Goal: Task Accomplishment & Management: Manage account settings

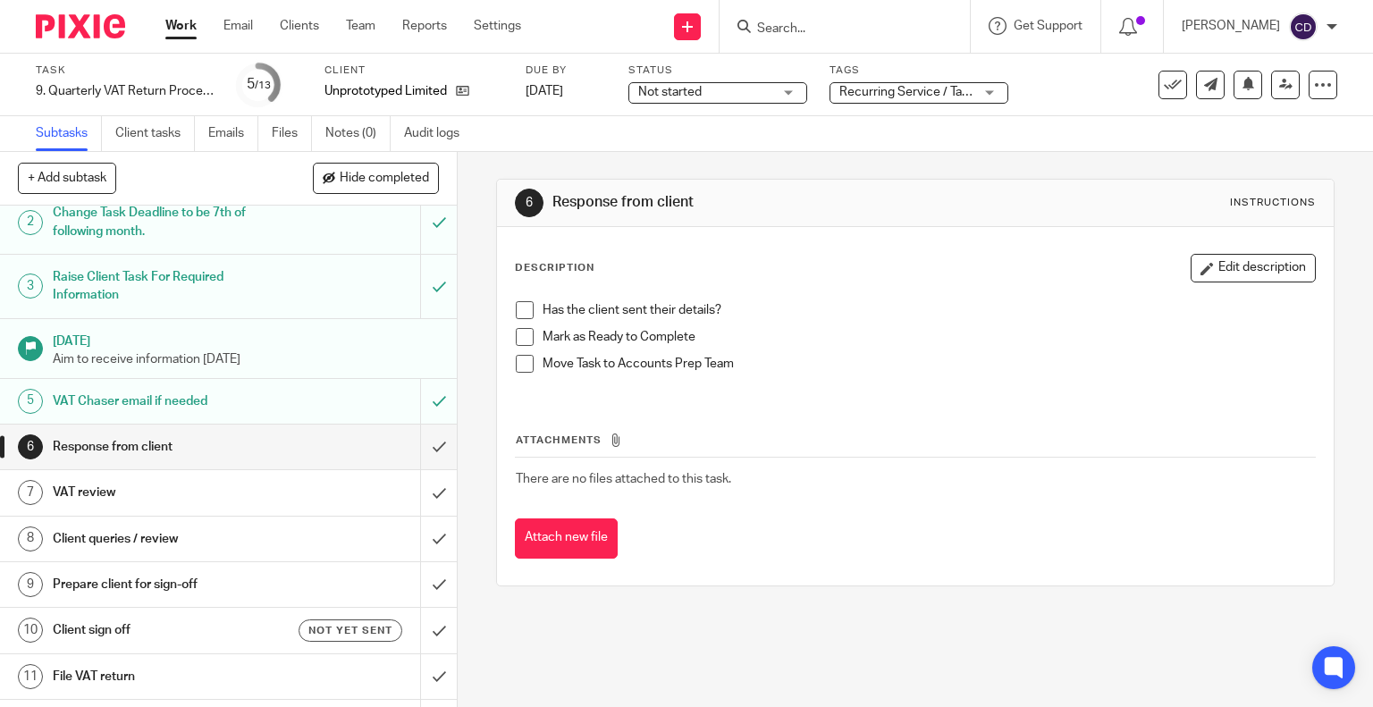
scroll to position [89, 0]
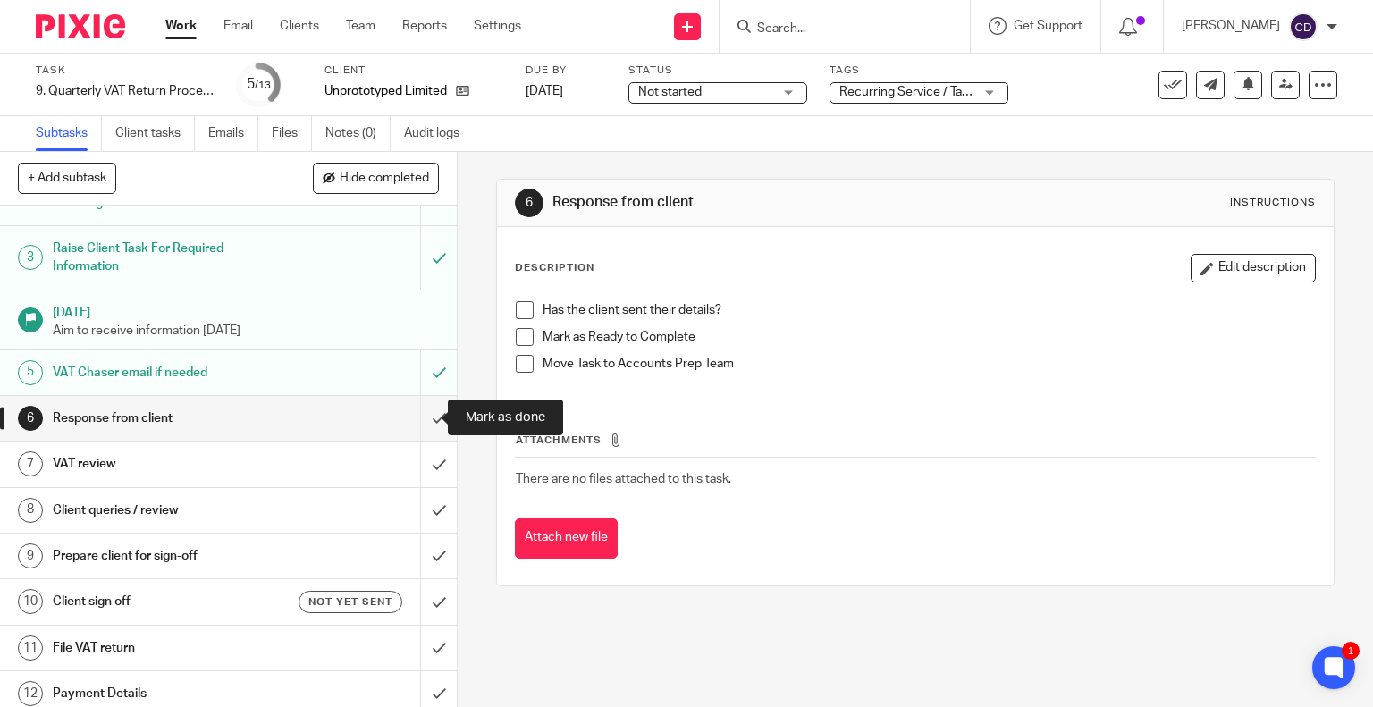
click at [408, 403] on input "submit" at bounding box center [228, 418] width 457 height 45
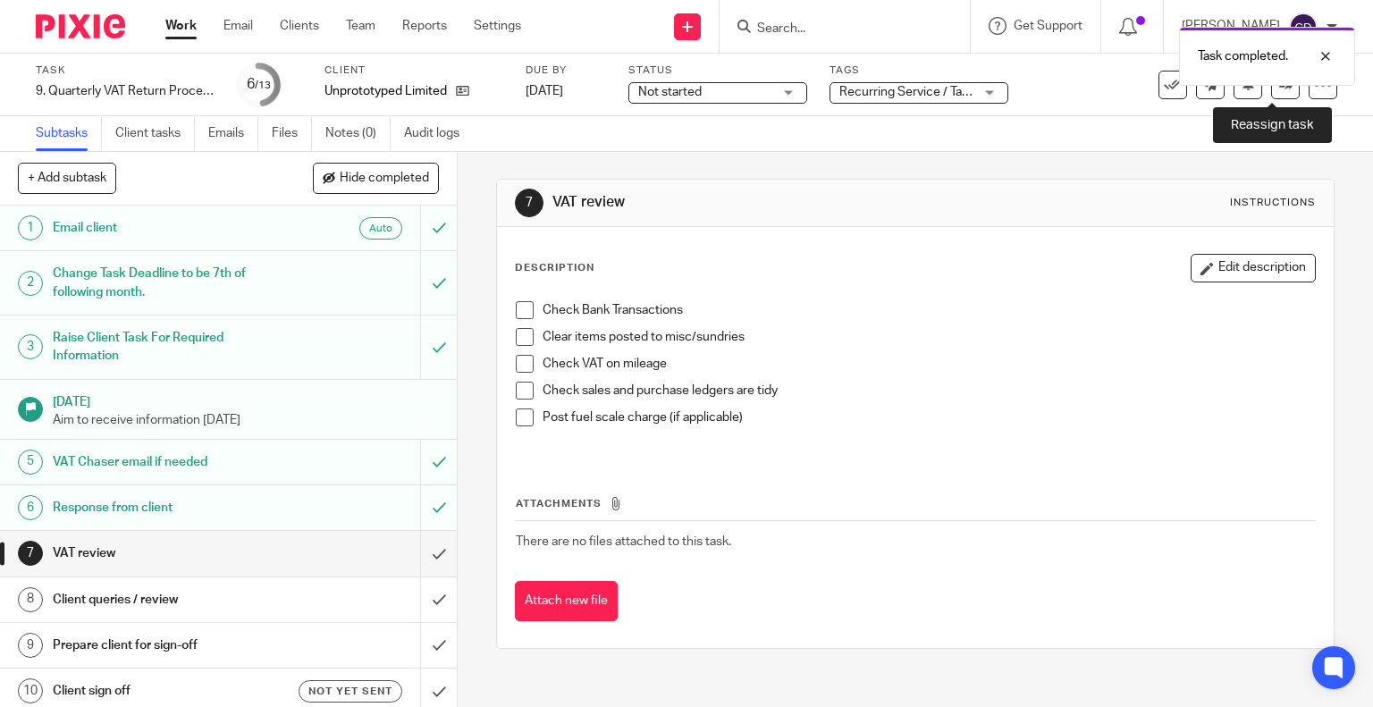
click at [1279, 89] on icon at bounding box center [1285, 84] width 13 height 13
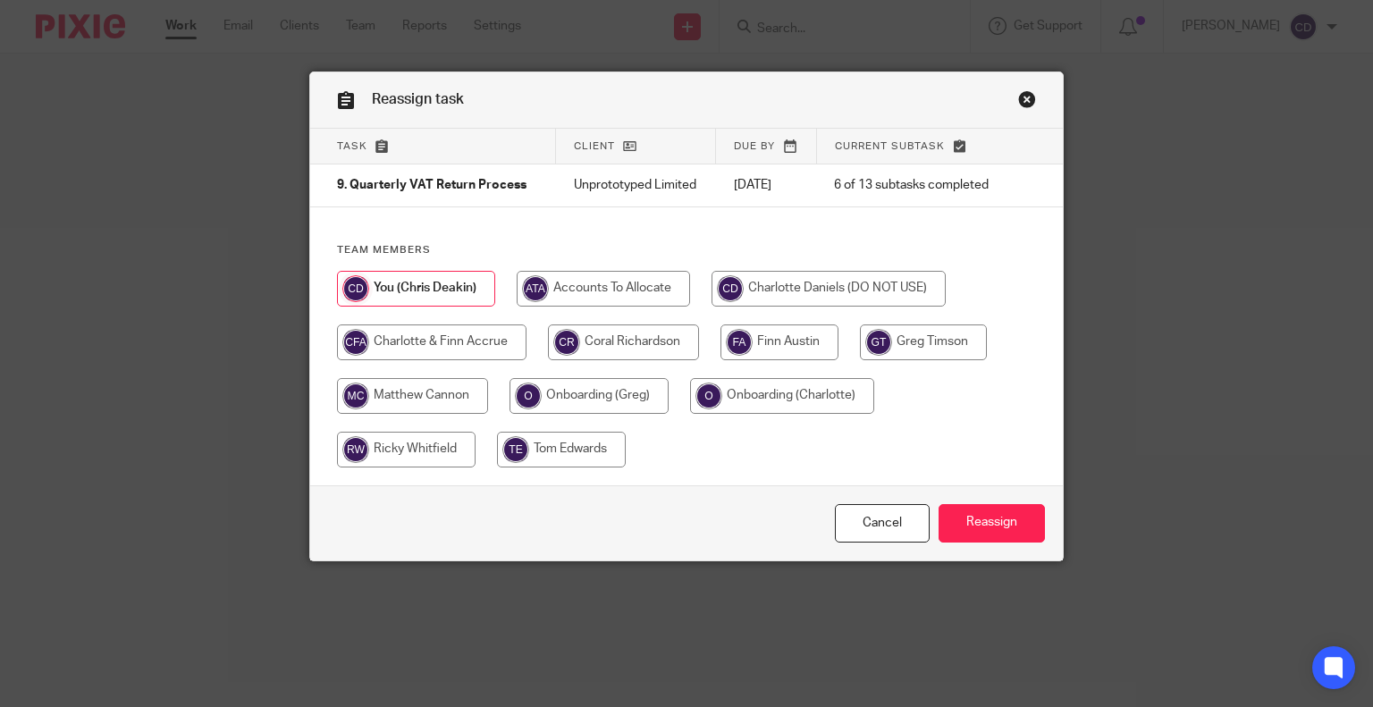
click at [647, 345] on input "radio" at bounding box center [623, 342] width 151 height 36
radio input "true"
click at [993, 524] on input "Reassign" at bounding box center [991, 523] width 106 height 38
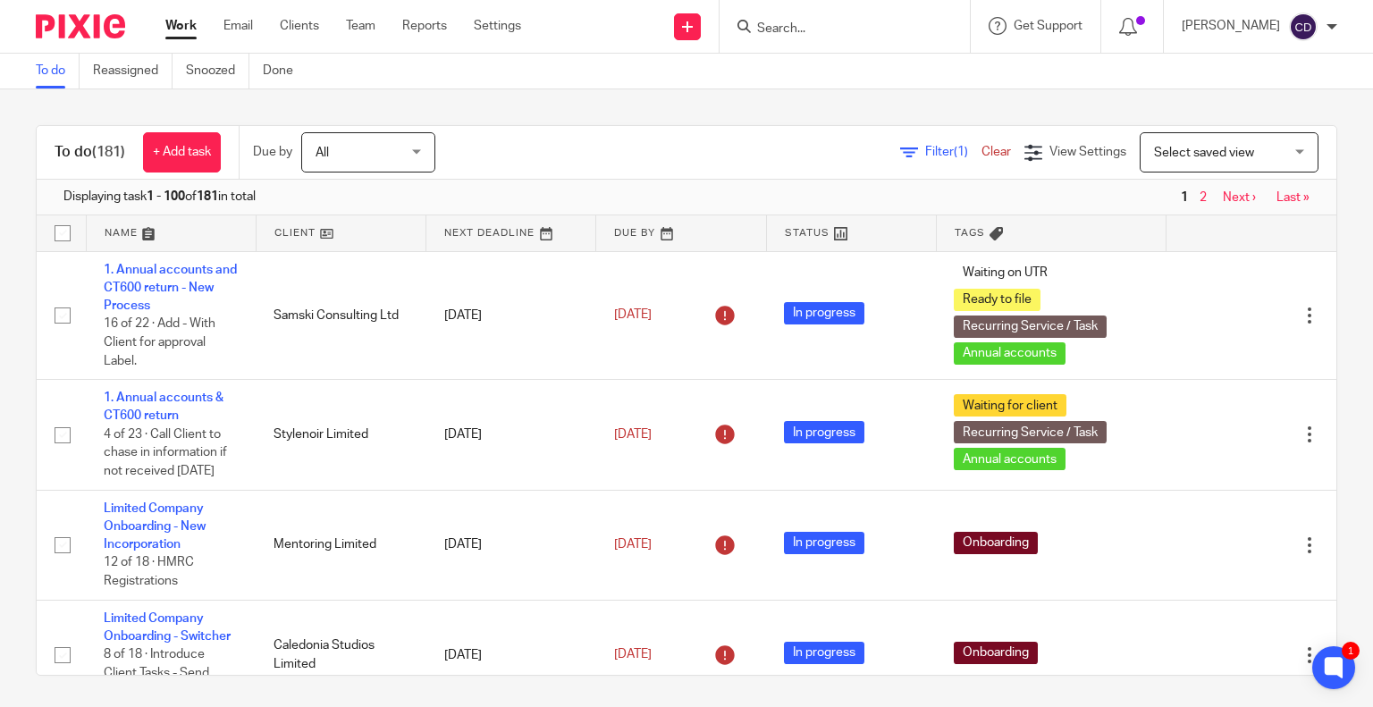
click at [883, 32] on input "Search" at bounding box center [835, 29] width 161 height 16
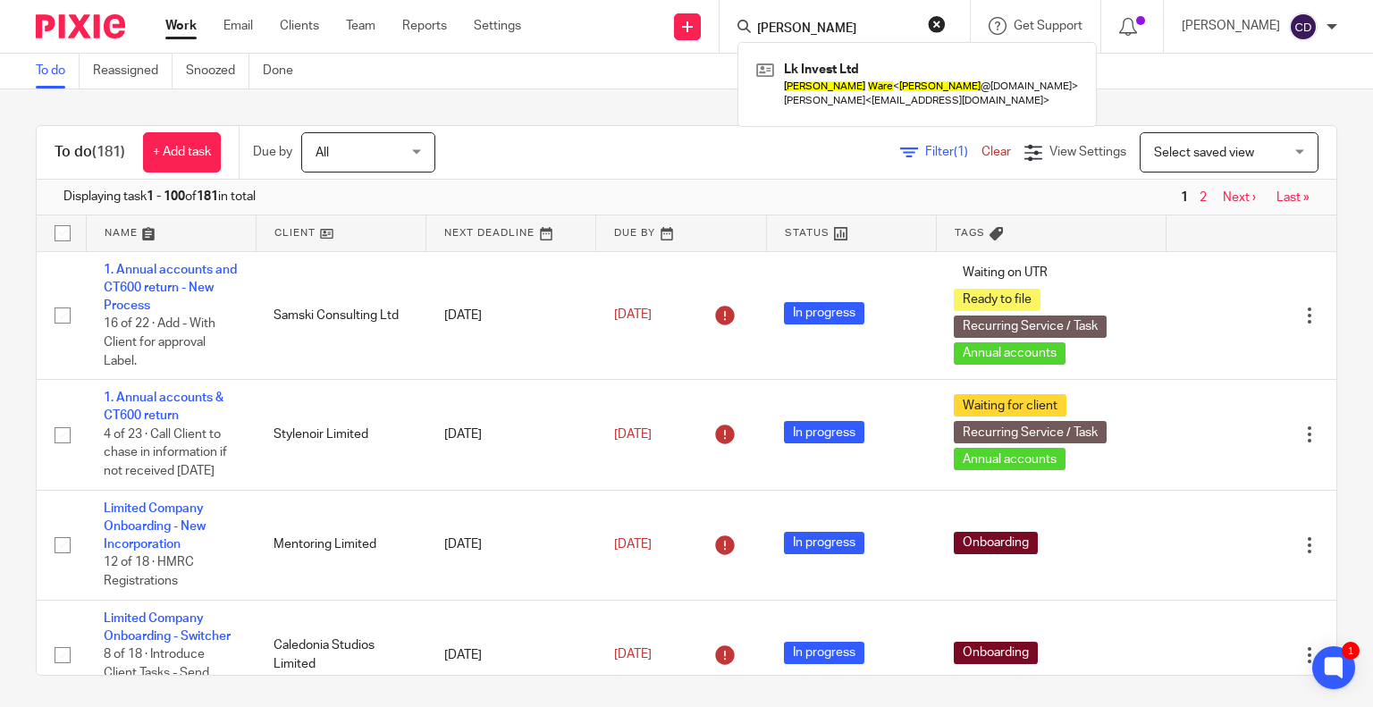
type input "[PERSON_NAME]"
click at [882, 63] on link at bounding box center [917, 83] width 331 height 55
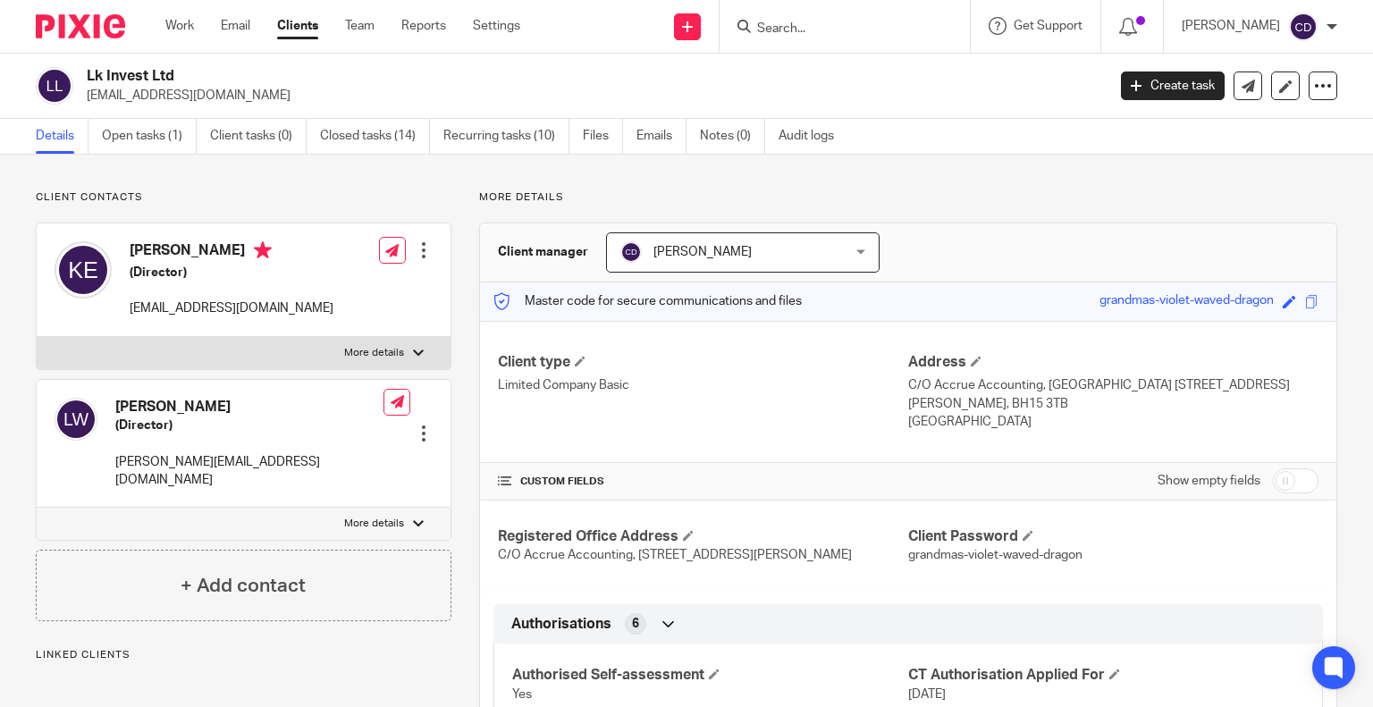
click at [114, 123] on link "Open tasks (1)" at bounding box center [149, 136] width 95 height 35
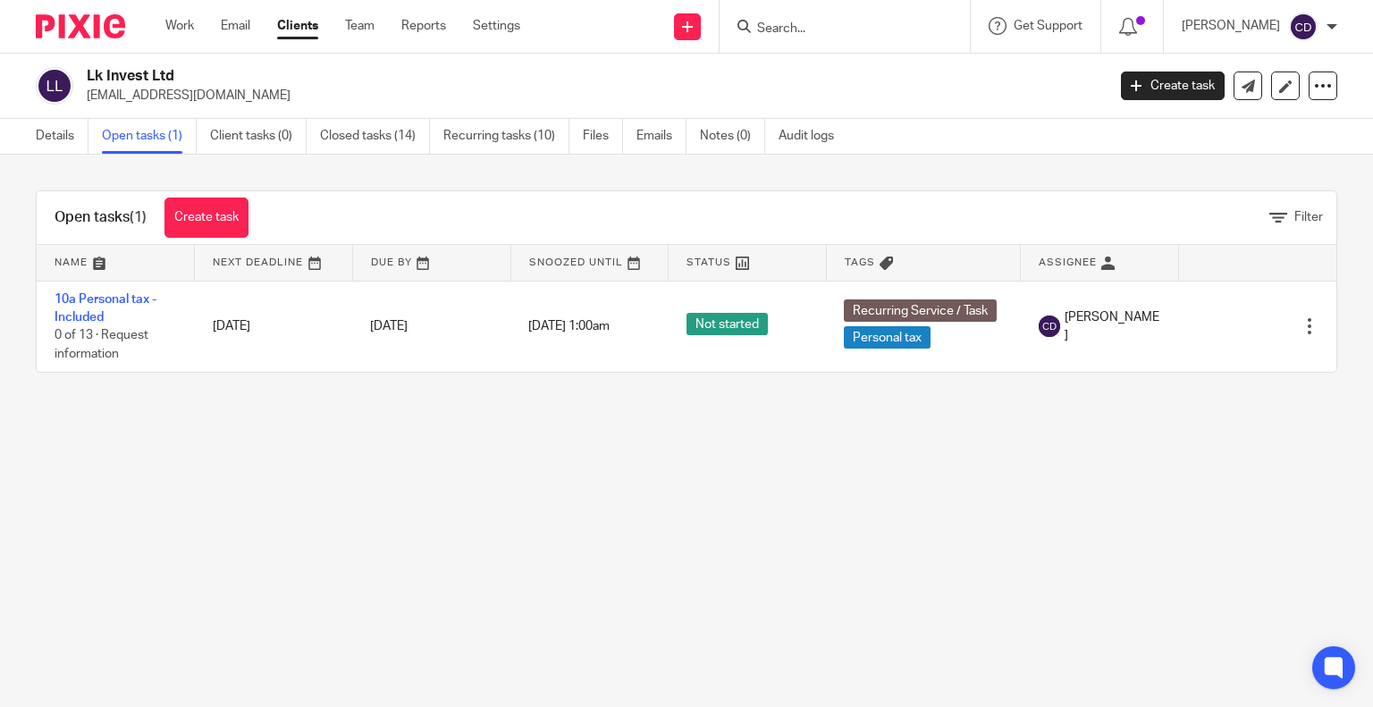
click at [108, 307] on td "10a Personal tax - Included 0 of 13 · Request information" at bounding box center [116, 326] width 158 height 91
click at [102, 304] on link "10a Personal tax - Included" at bounding box center [106, 308] width 102 height 30
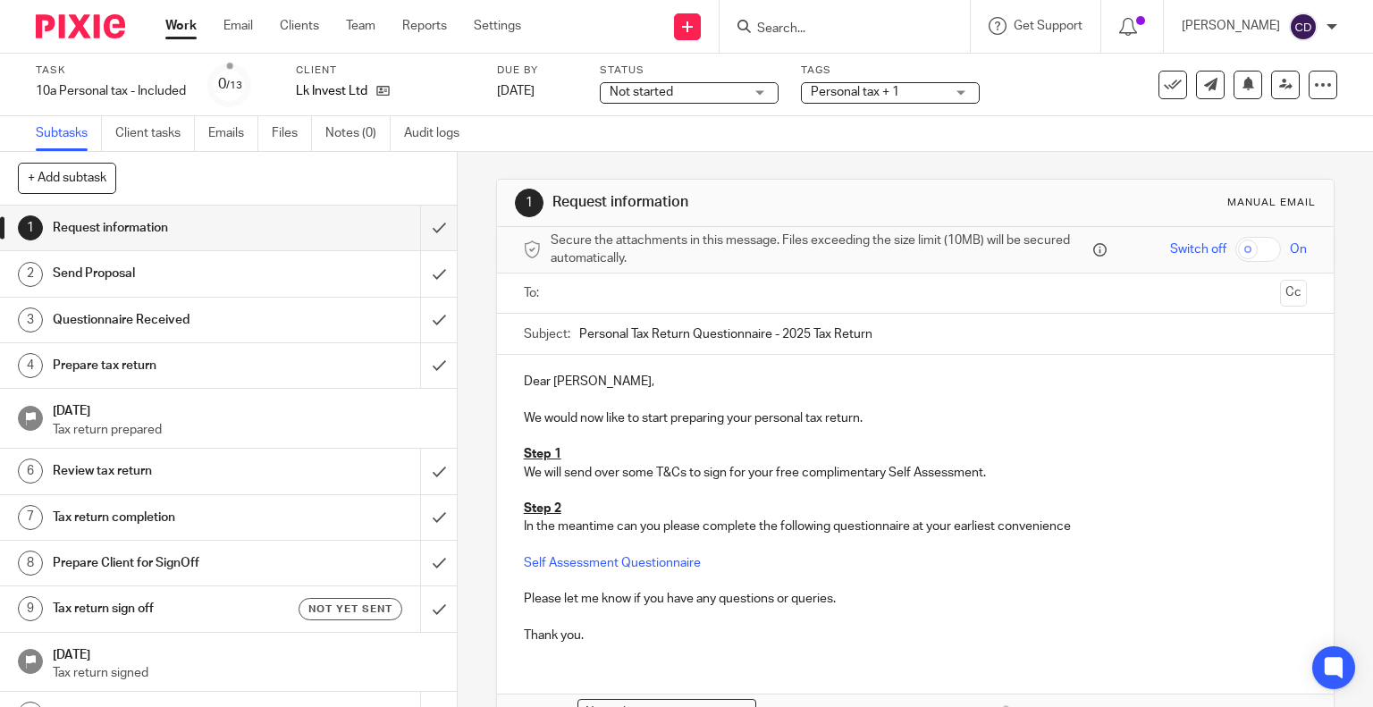
click at [562, 299] on input "text" at bounding box center [915, 293] width 716 height 21
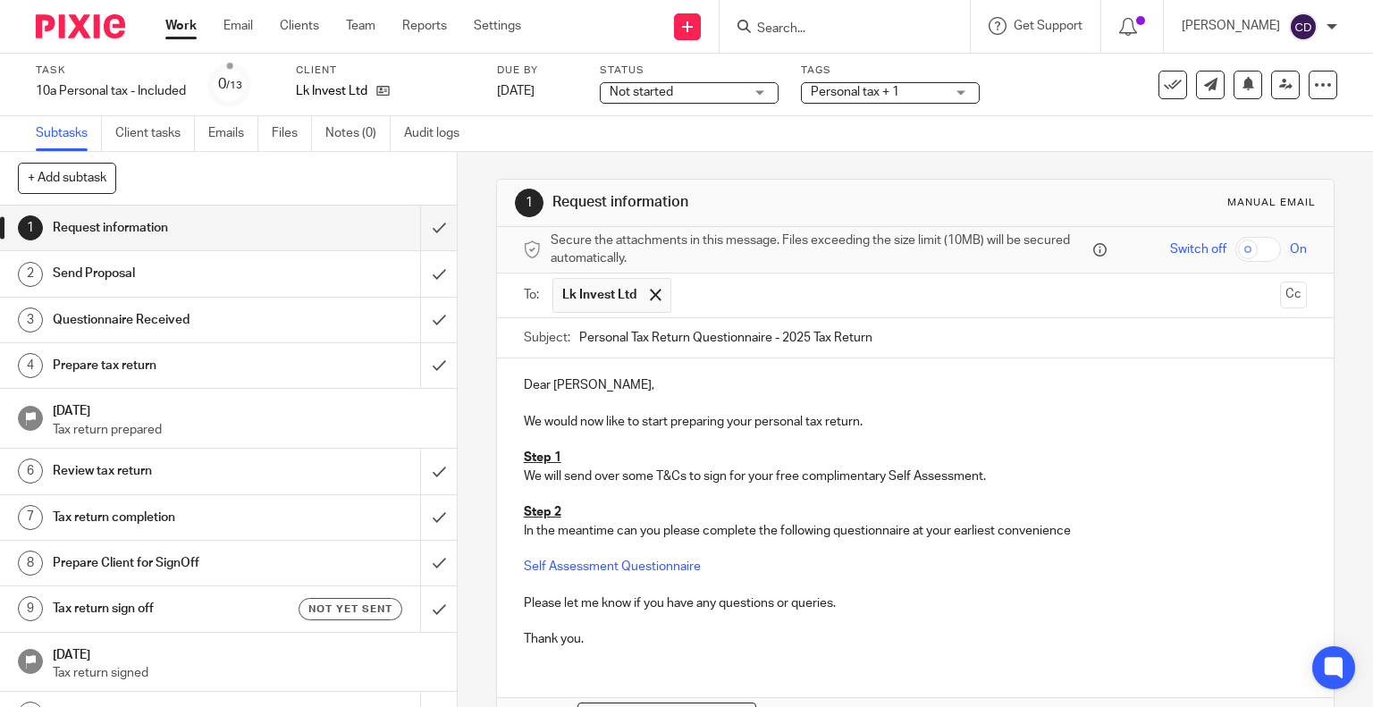
click at [551, 377] on p "Dear [PERSON_NAME]," at bounding box center [916, 385] width 784 height 18
click at [817, 422] on p "We would now like to start preparing your personal tax return." at bounding box center [916, 422] width 784 height 18
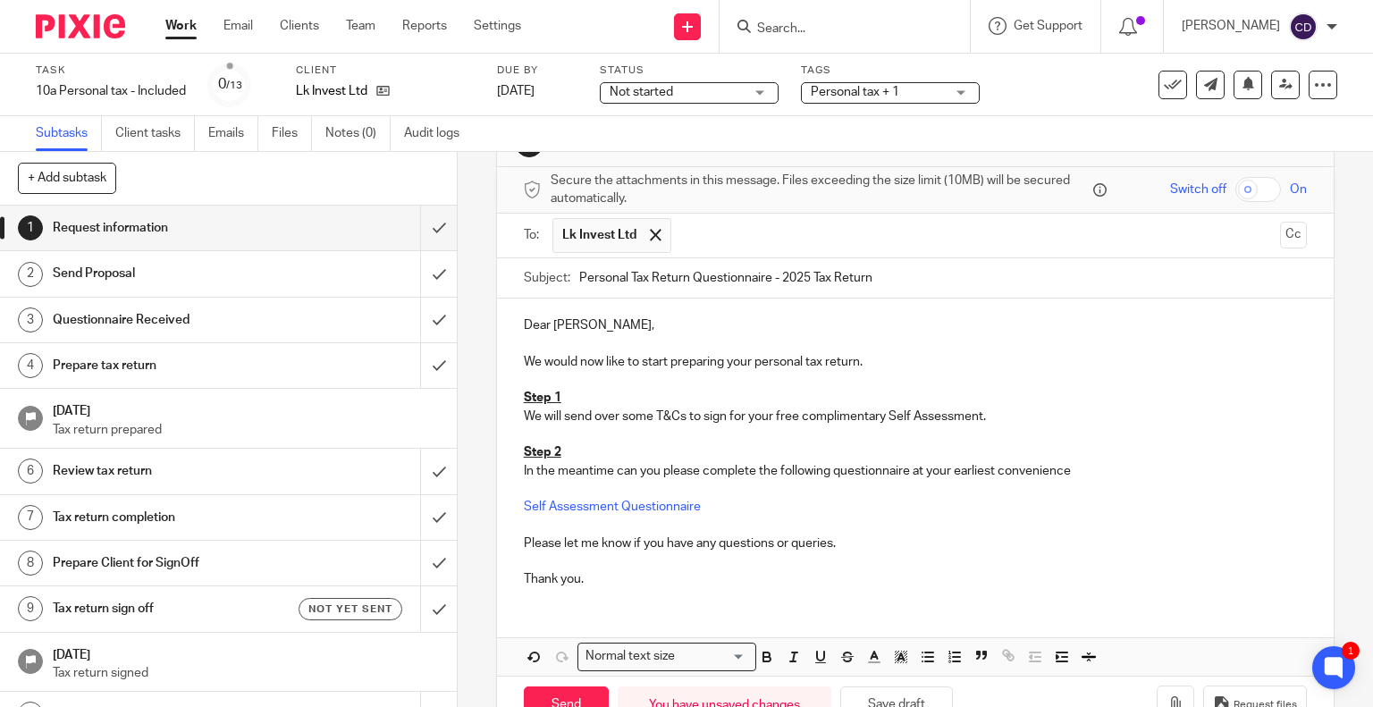
scroll to position [112, 0]
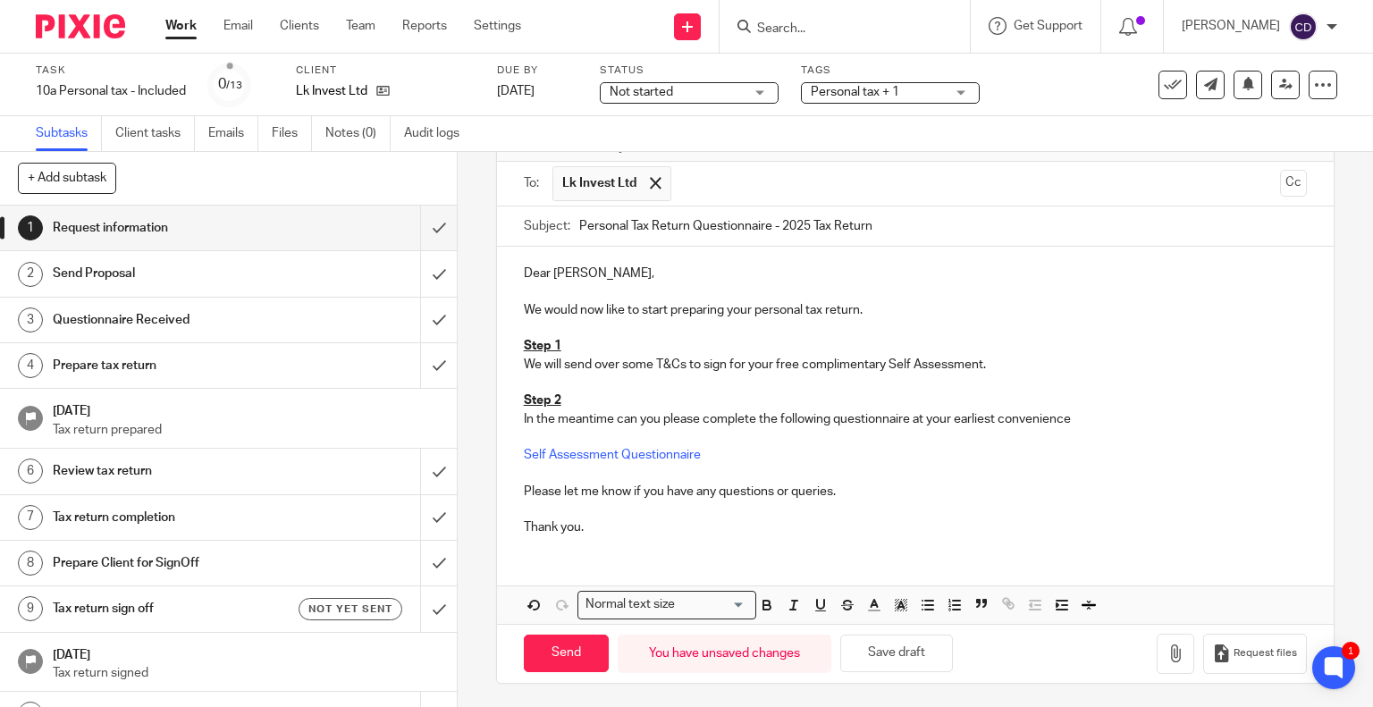
click at [542, 679] on div "1 Request information Manual email Secure the attachments in this message. File…" at bounding box center [915, 375] width 839 height 617
click at [569, 646] on input "Send" at bounding box center [566, 654] width 85 height 38
type input "Sent"
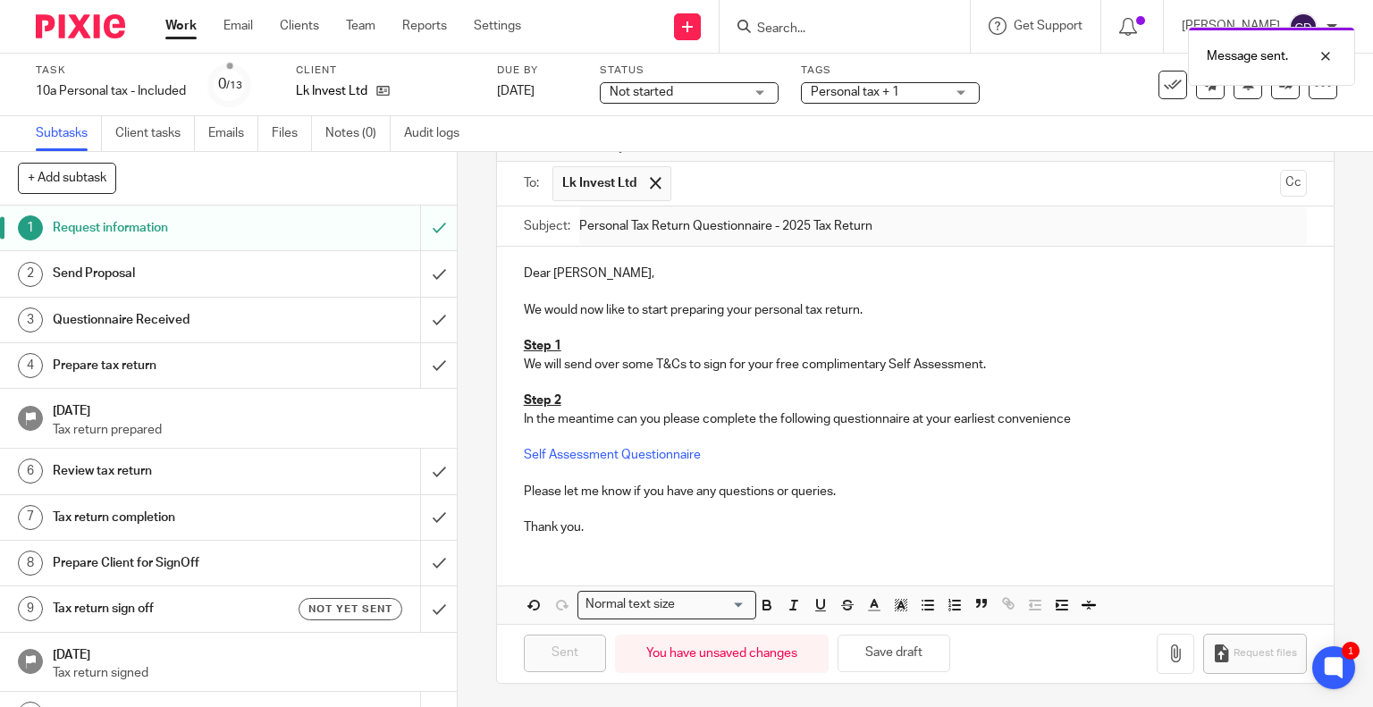
click at [388, 85] on icon at bounding box center [382, 90] width 13 height 13
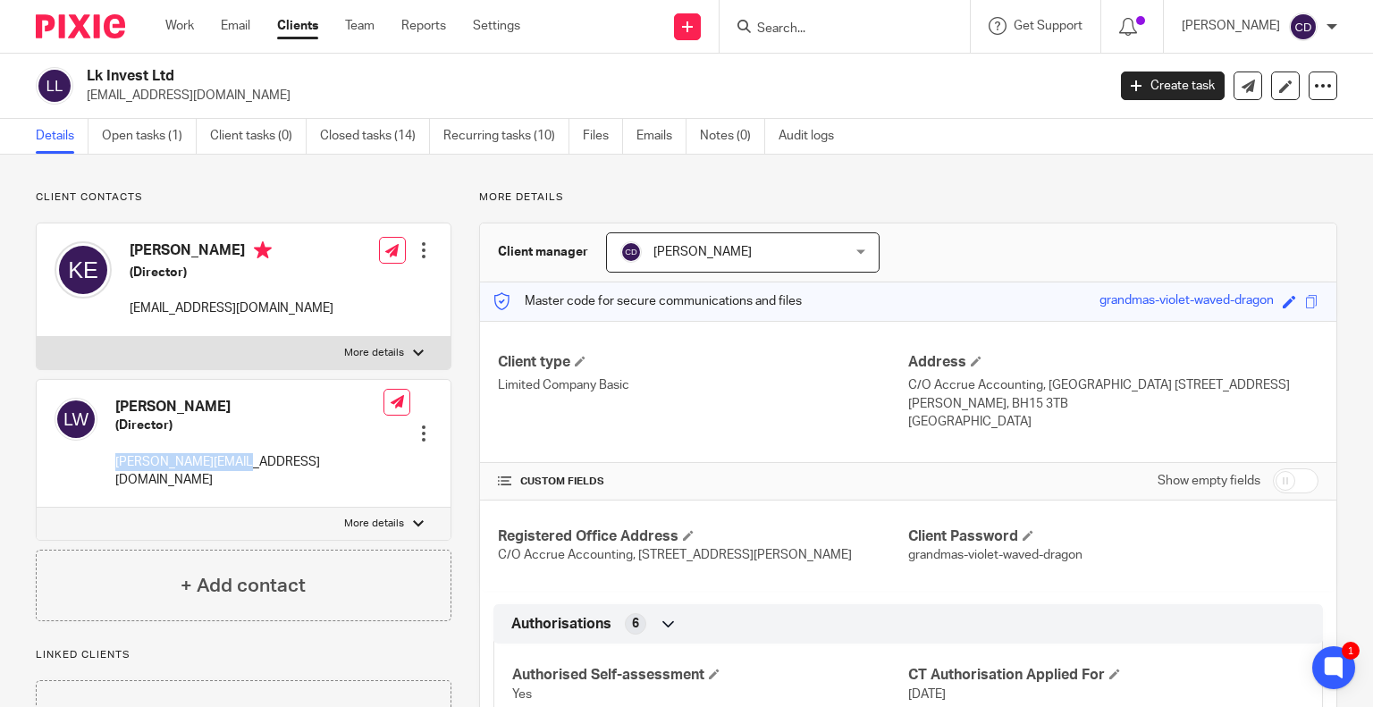
drag, startPoint x: 213, startPoint y: 472, endPoint x: 114, endPoint y: 464, distance: 98.6
click at [114, 464] on div "[PERSON_NAME] (Director) [PERSON_NAME][EMAIL_ADDRESS][DOMAIN_NAME]" at bounding box center [219, 444] width 329 height 110
click at [143, 131] on link "Open tasks (1)" at bounding box center [149, 136] width 95 height 35
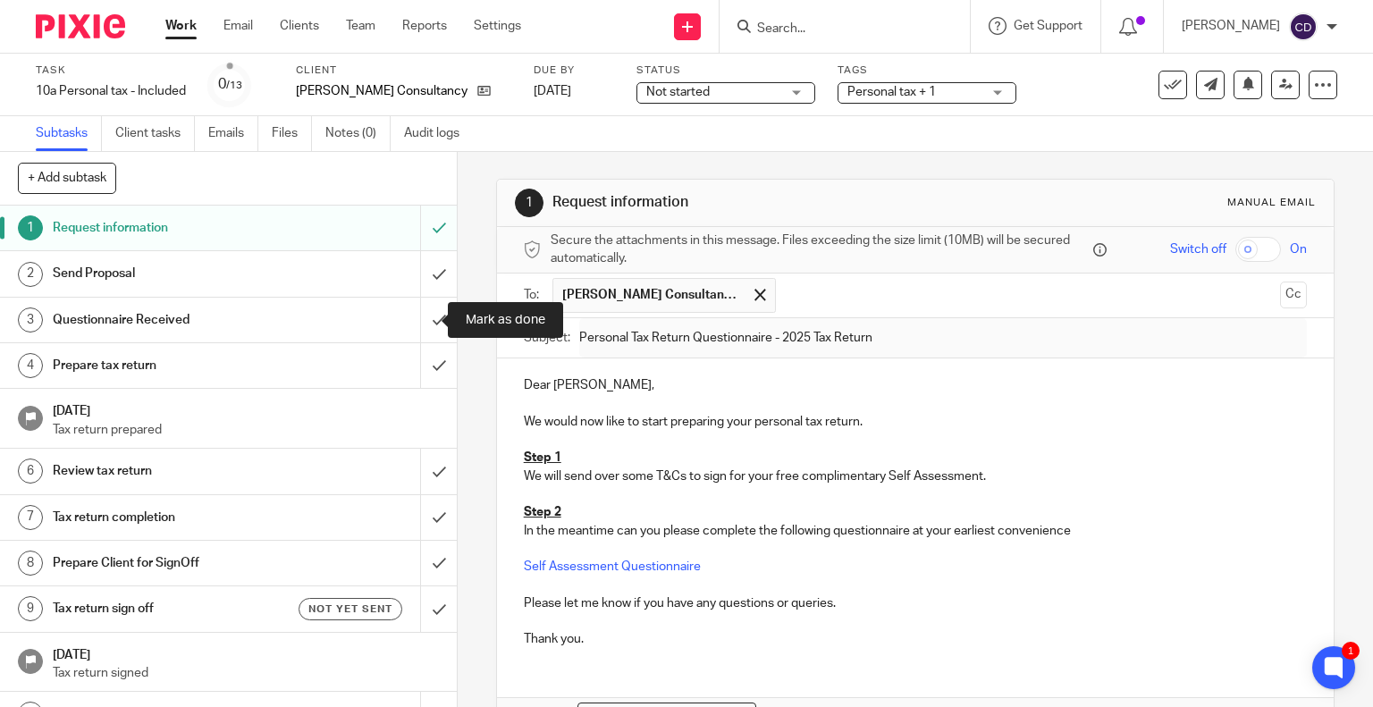
scroll to position [112, 0]
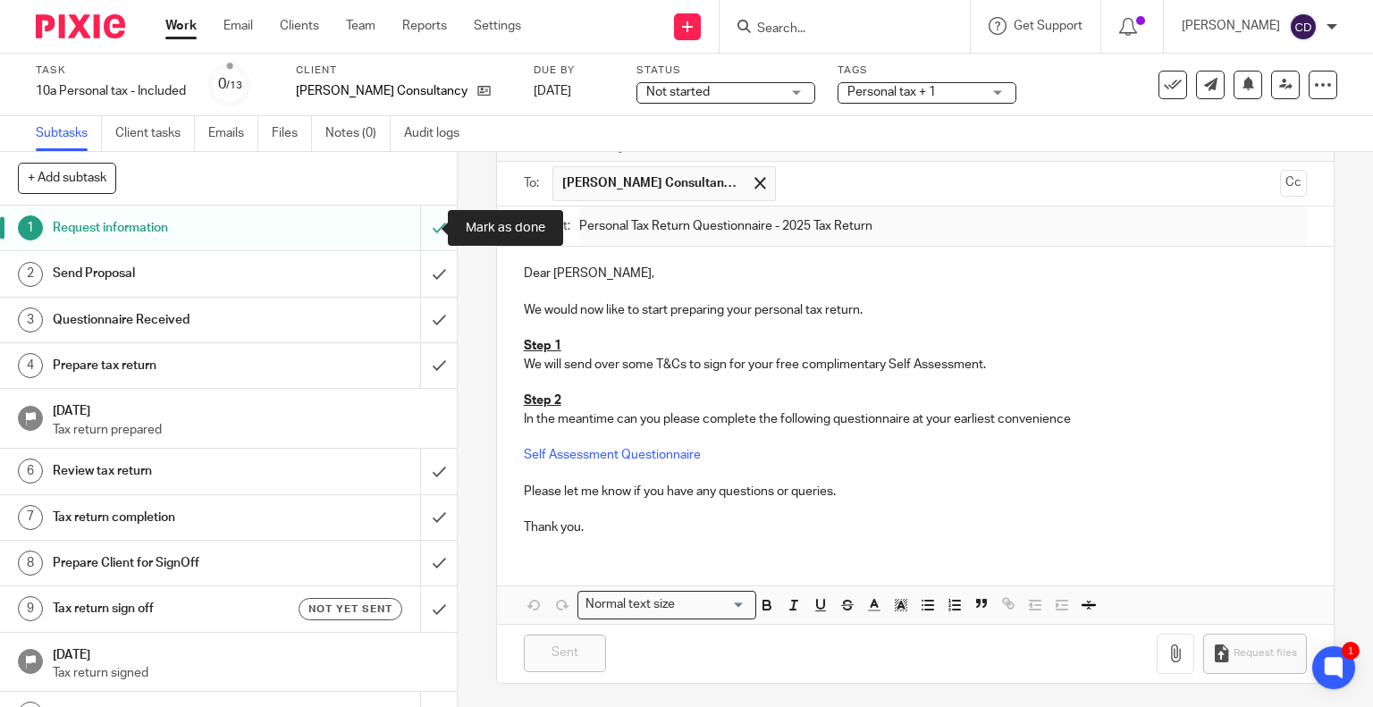
click at [429, 244] on input "submit" at bounding box center [228, 228] width 457 height 45
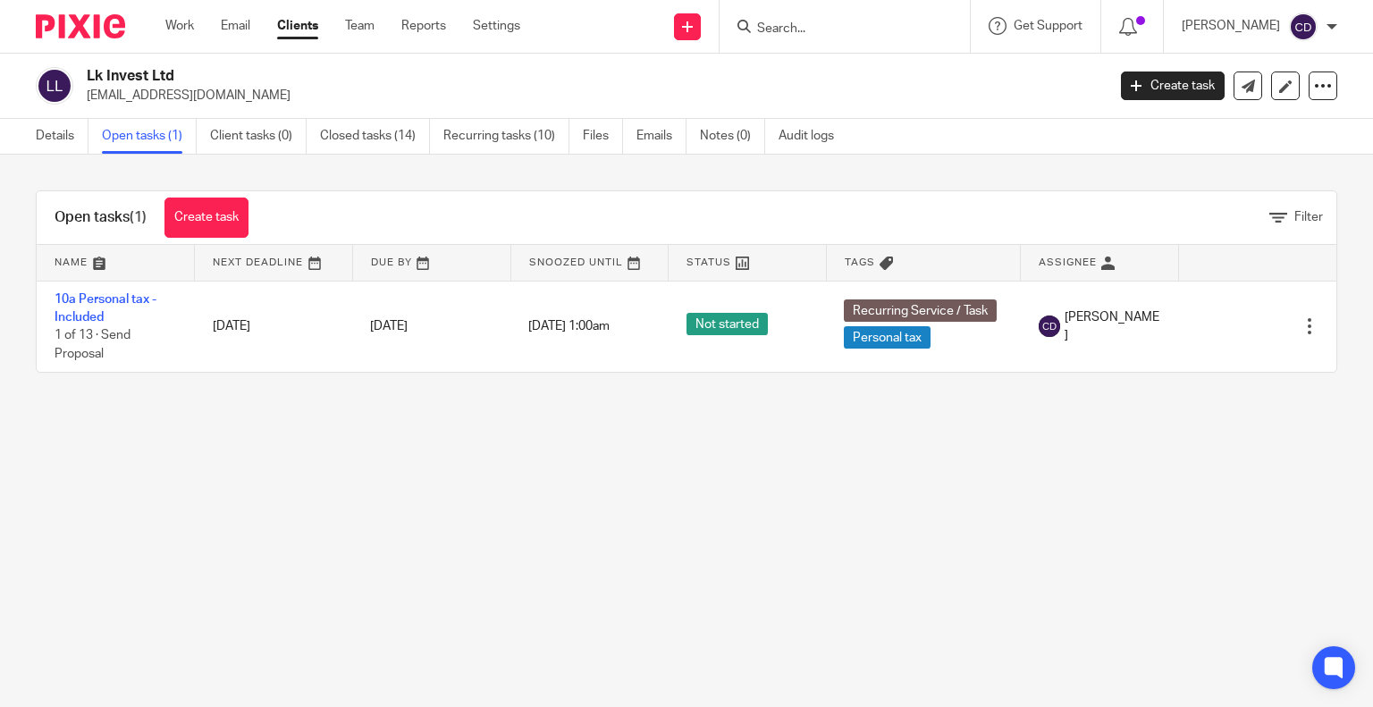
click at [95, 310] on td "10a Personal tax - Included 1 of 13 · Send Proposal" at bounding box center [116, 326] width 158 height 91
click at [86, 316] on link "10a Personal tax - Included" at bounding box center [106, 308] width 102 height 30
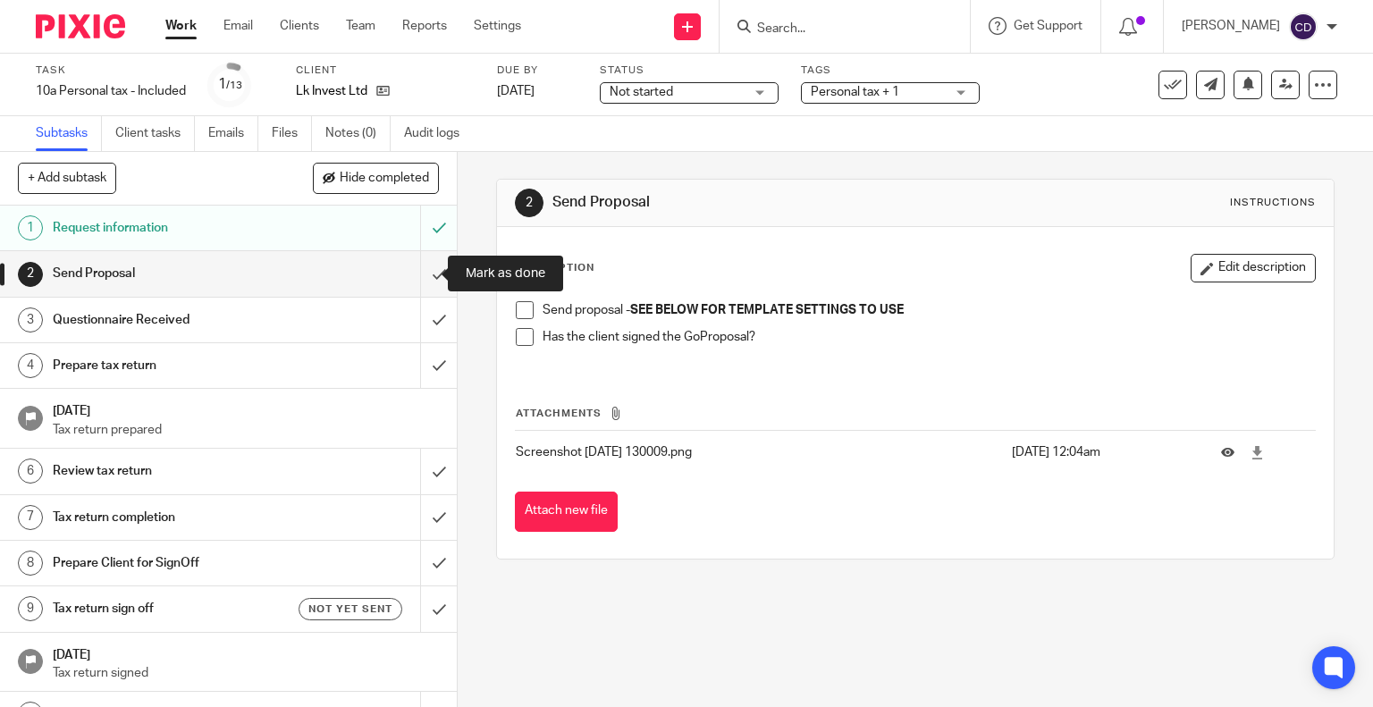
click at [425, 282] on input "submit" at bounding box center [228, 273] width 457 height 45
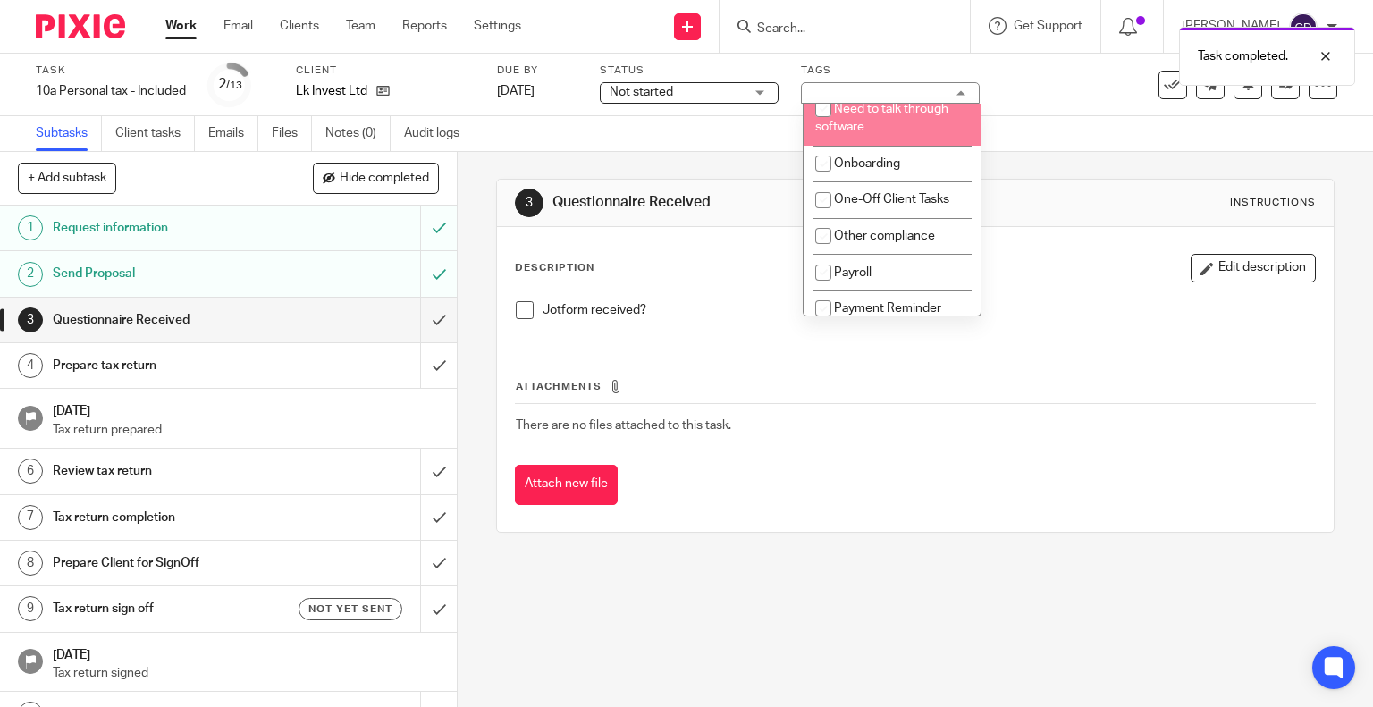
scroll to position [983, 0]
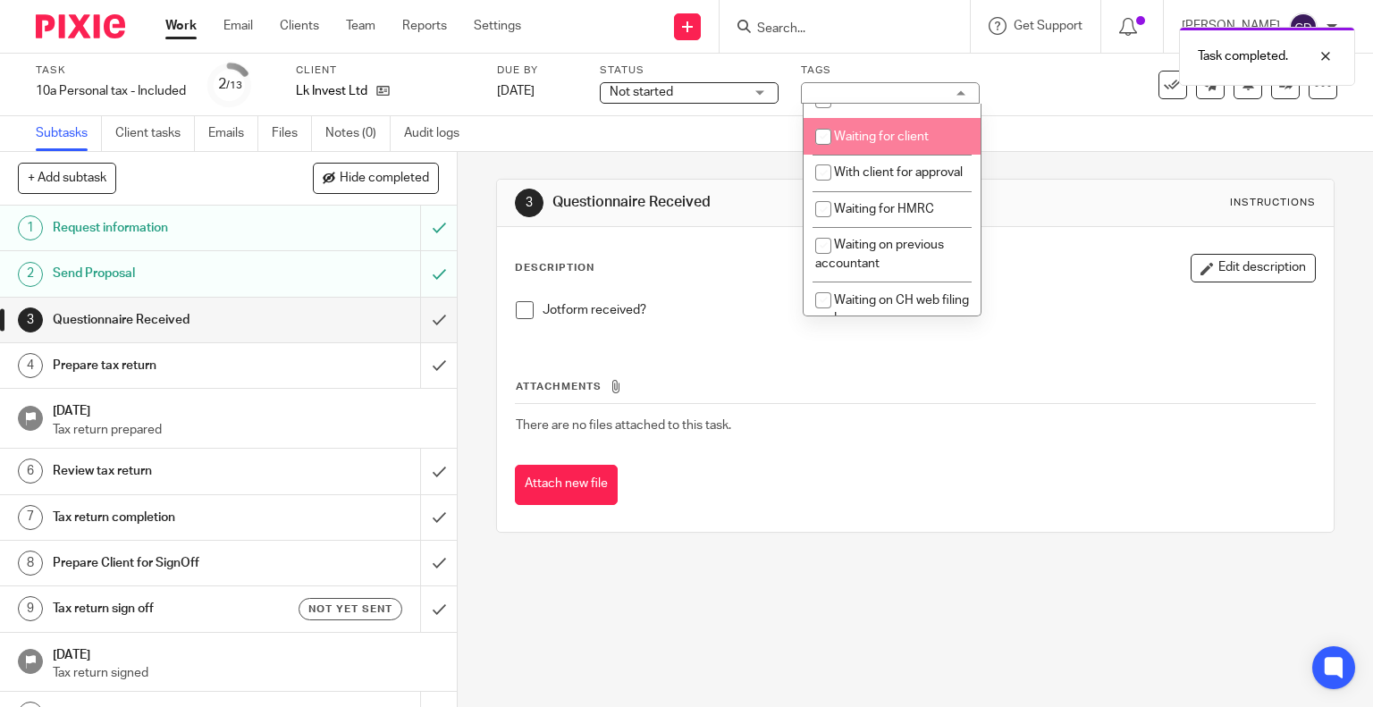
click at [904, 143] on span "Waiting for client" at bounding box center [881, 136] width 95 height 13
checkbox input "true"
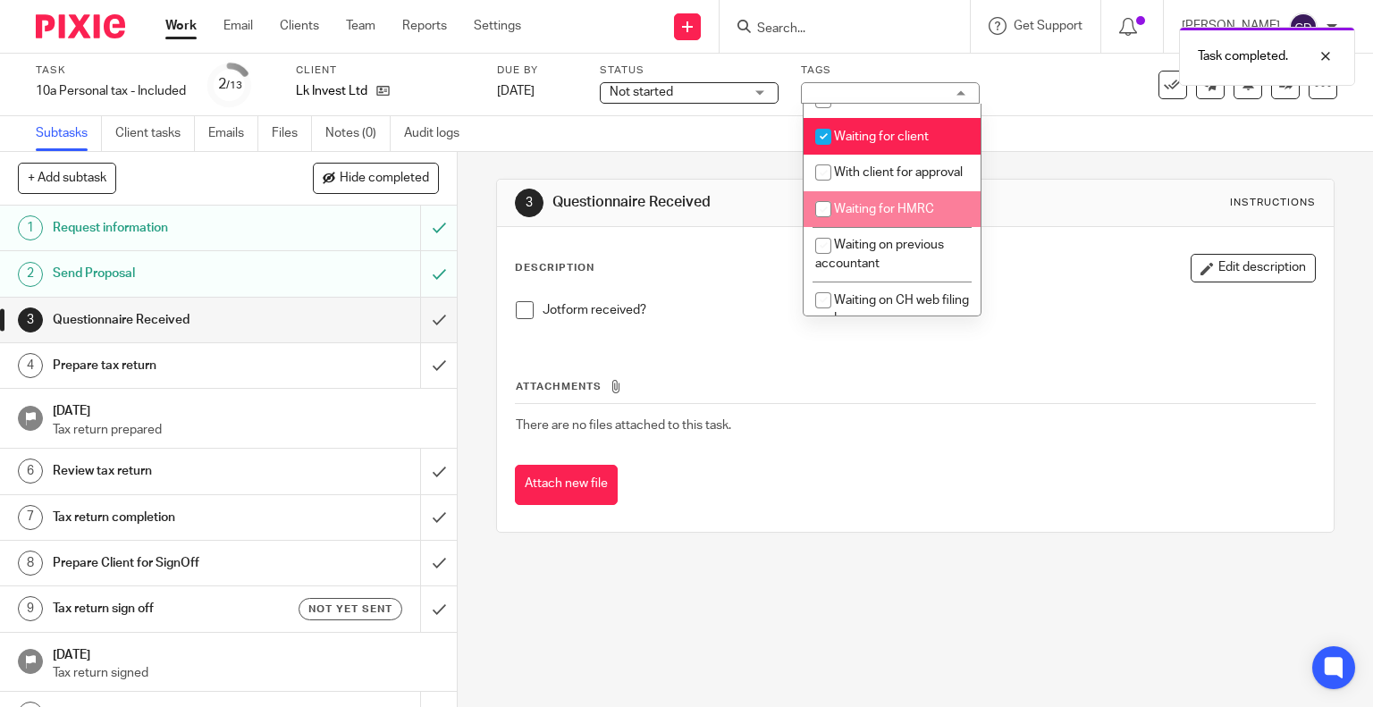
click at [915, 591] on div "3 Questionnaire Received Instructions Description Edit description Jotform rece…" at bounding box center [915, 429] width 915 height 555
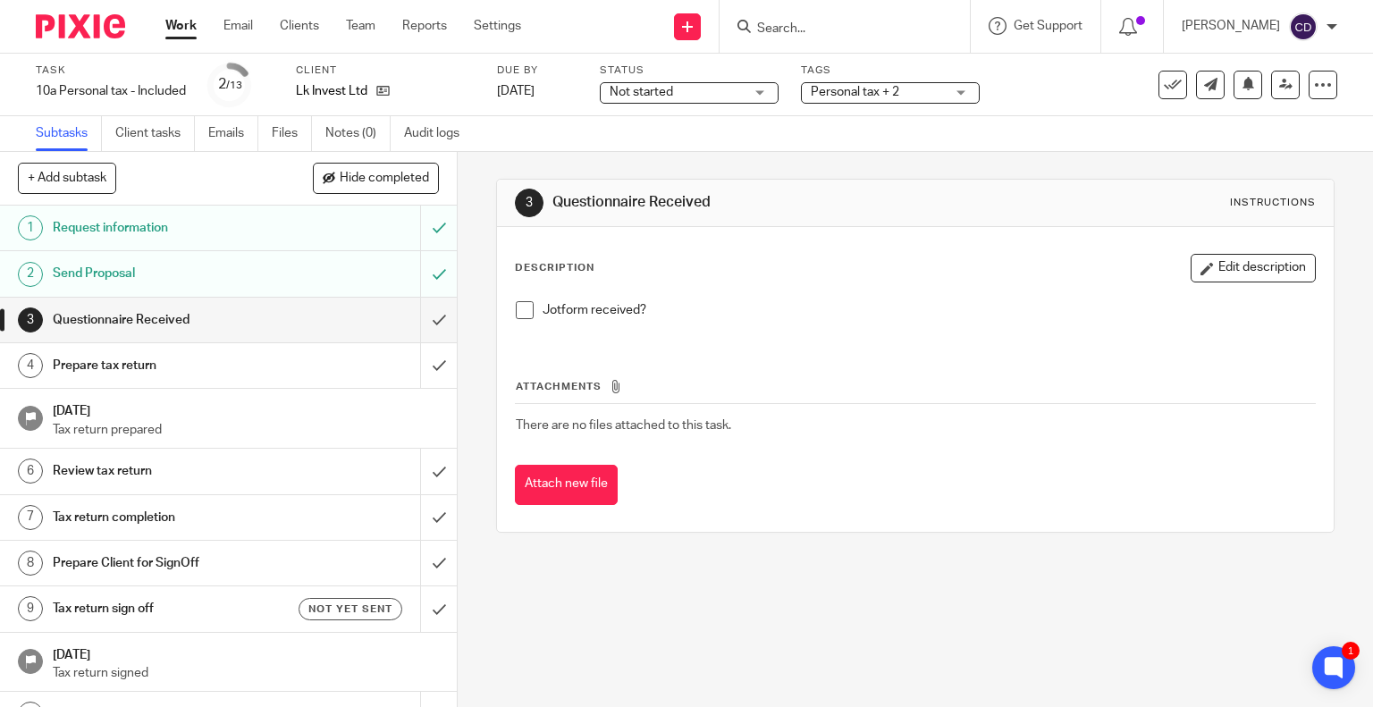
click at [857, 31] on input "Search" at bounding box center [835, 29] width 161 height 16
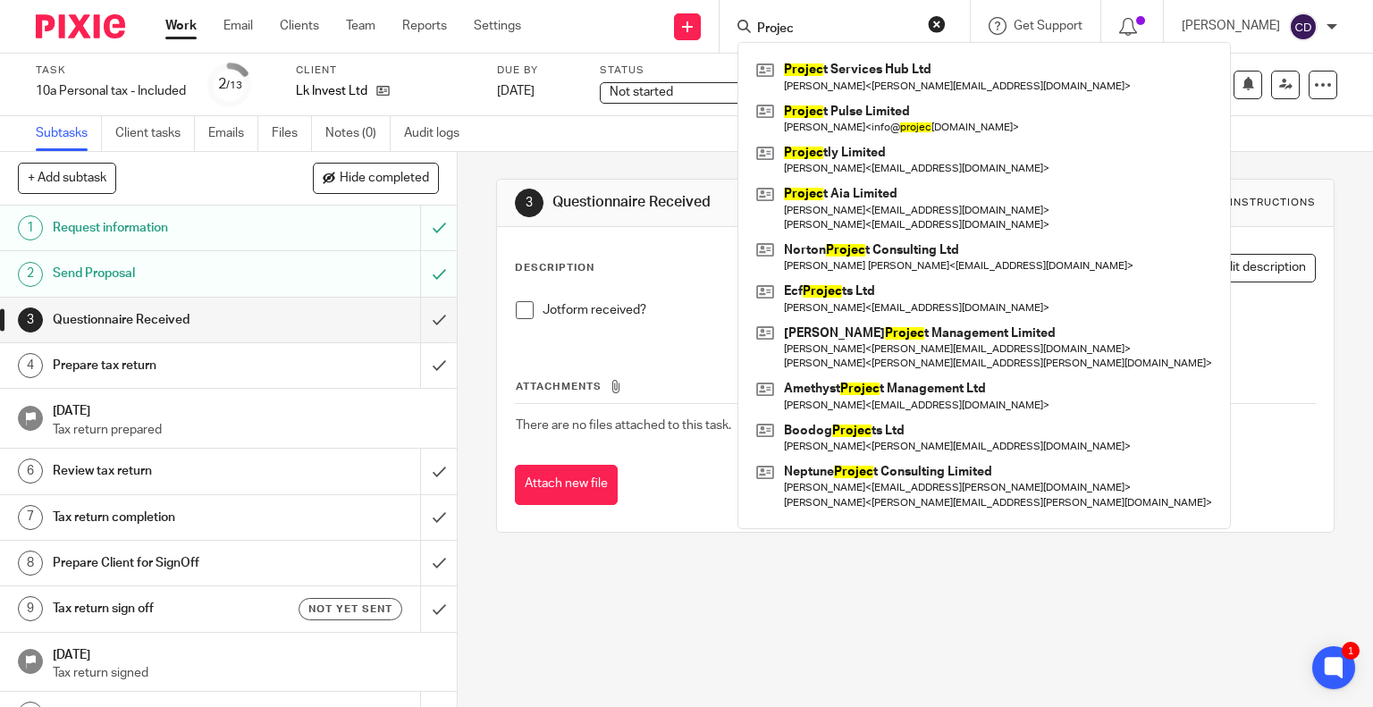
type input "Projec"
drag, startPoint x: 857, startPoint y: 127, endPoint x: 841, endPoint y: 160, distance: 36.8
click at [857, 127] on link at bounding box center [984, 118] width 465 height 41
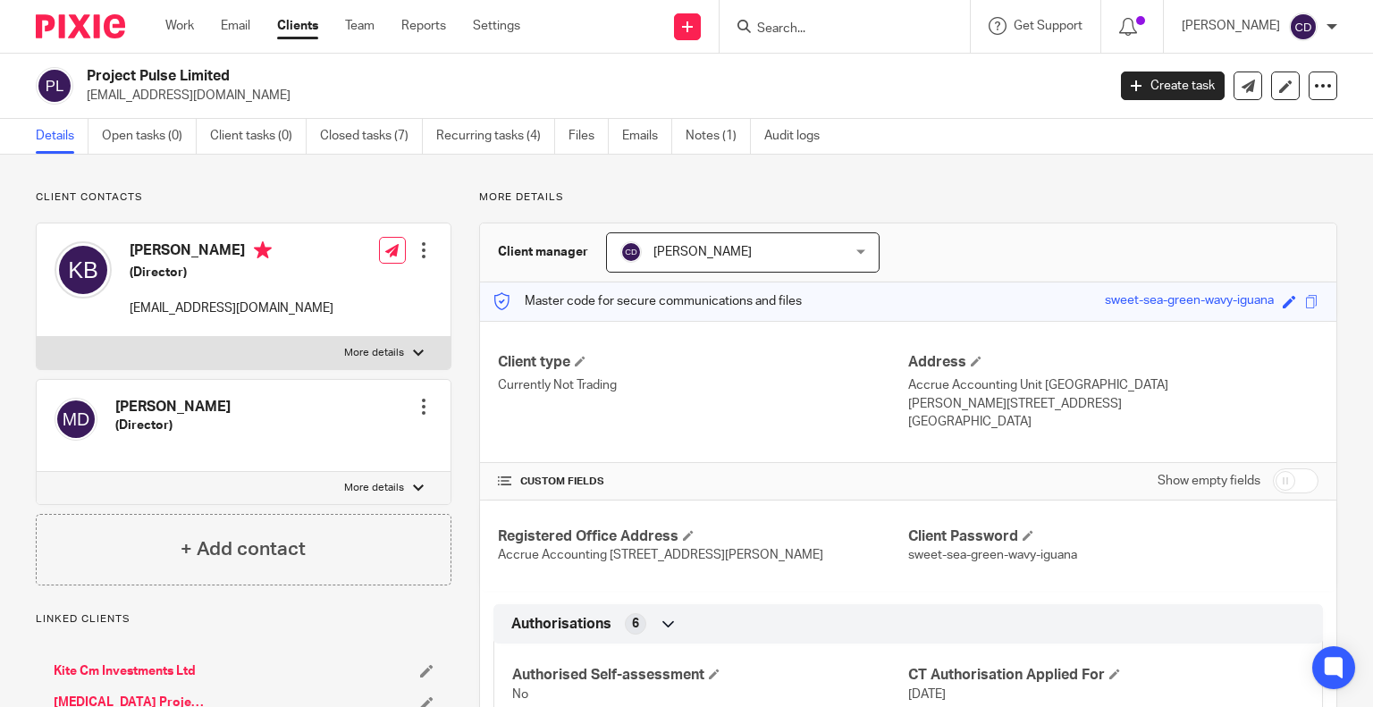
click at [122, 146] on link "Open tasks (0)" at bounding box center [149, 136] width 95 height 35
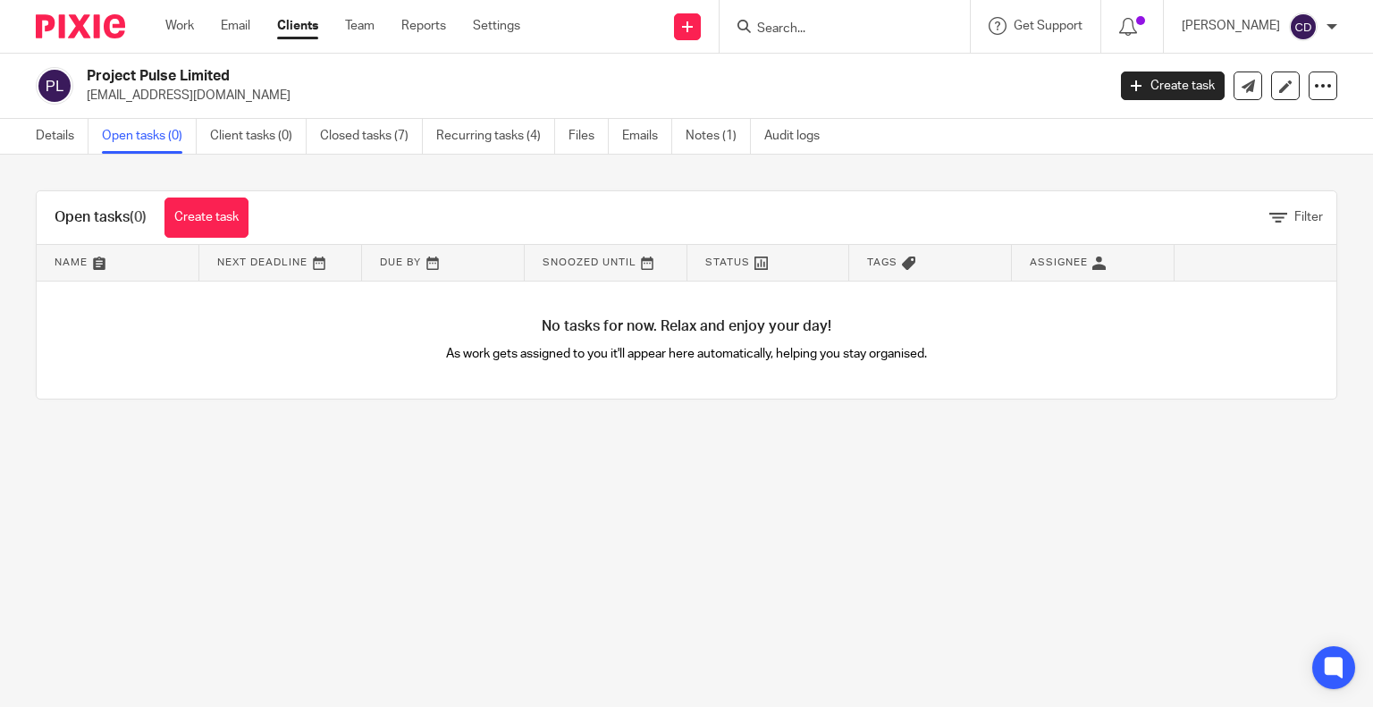
click at [50, 141] on link "Details" at bounding box center [62, 136] width 53 height 35
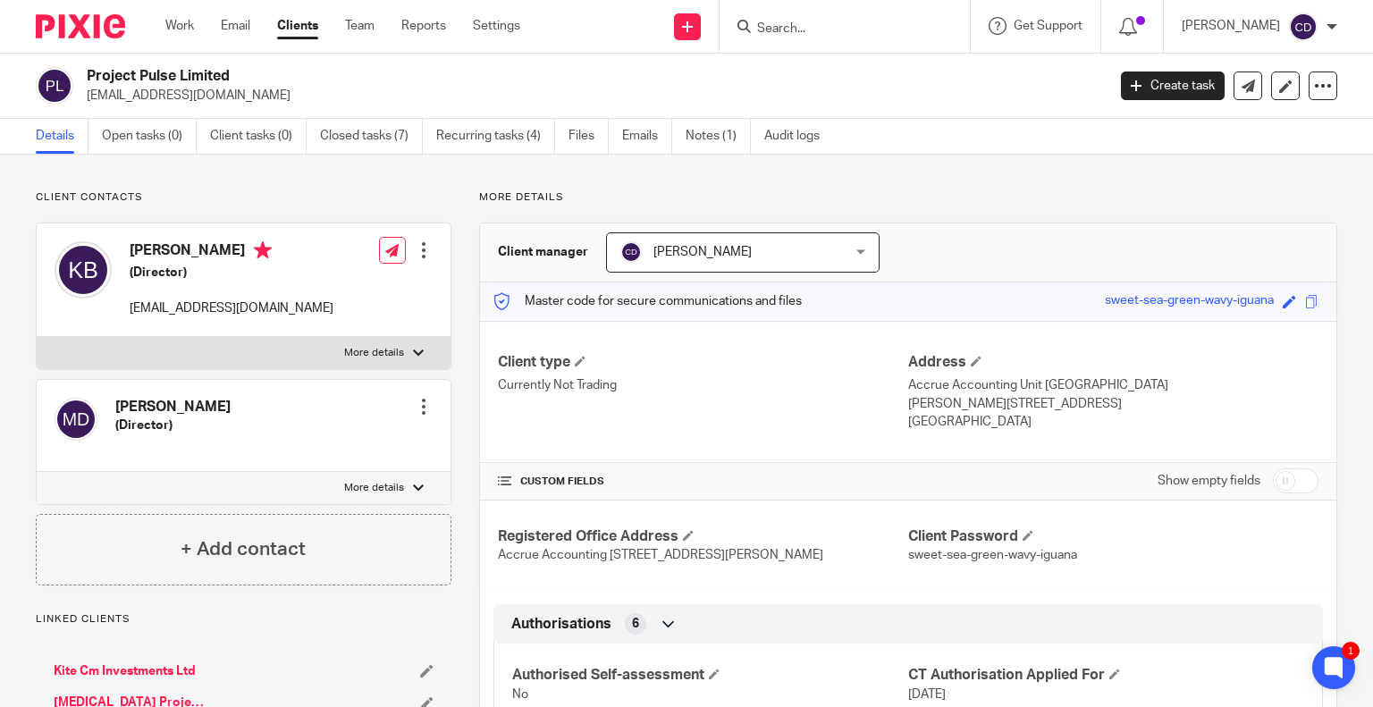
click at [821, 32] on input "Search" at bounding box center [835, 29] width 161 height 16
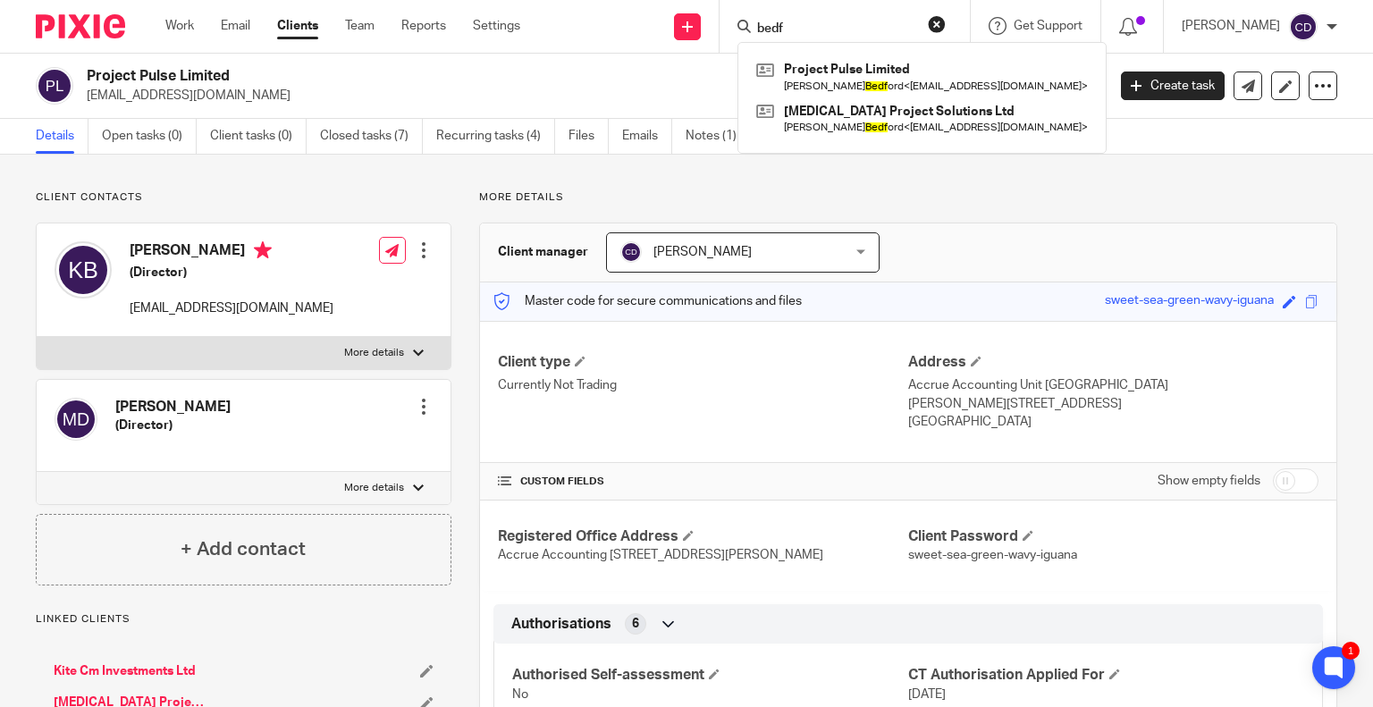
type input "bedf"
click at [949, 123] on link at bounding box center [922, 118] width 341 height 41
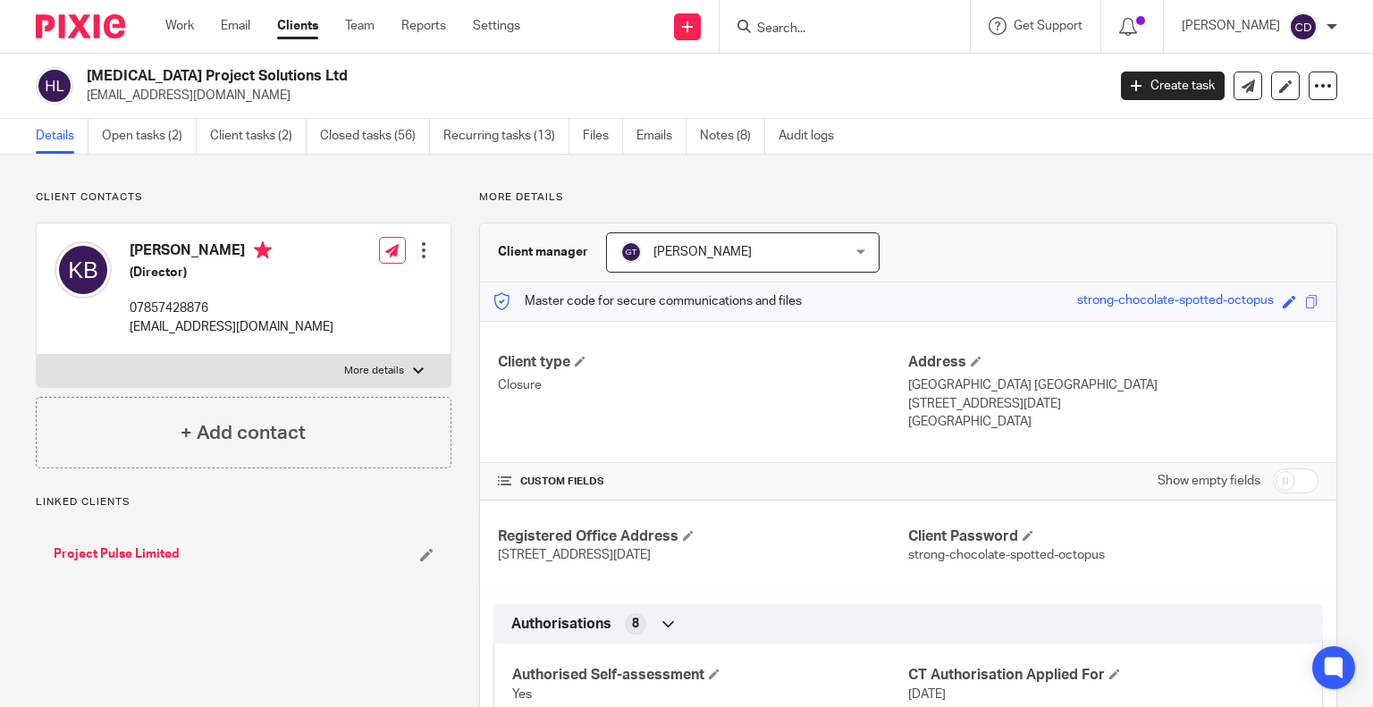
click at [171, 131] on link "Open tasks (2)" at bounding box center [149, 136] width 95 height 35
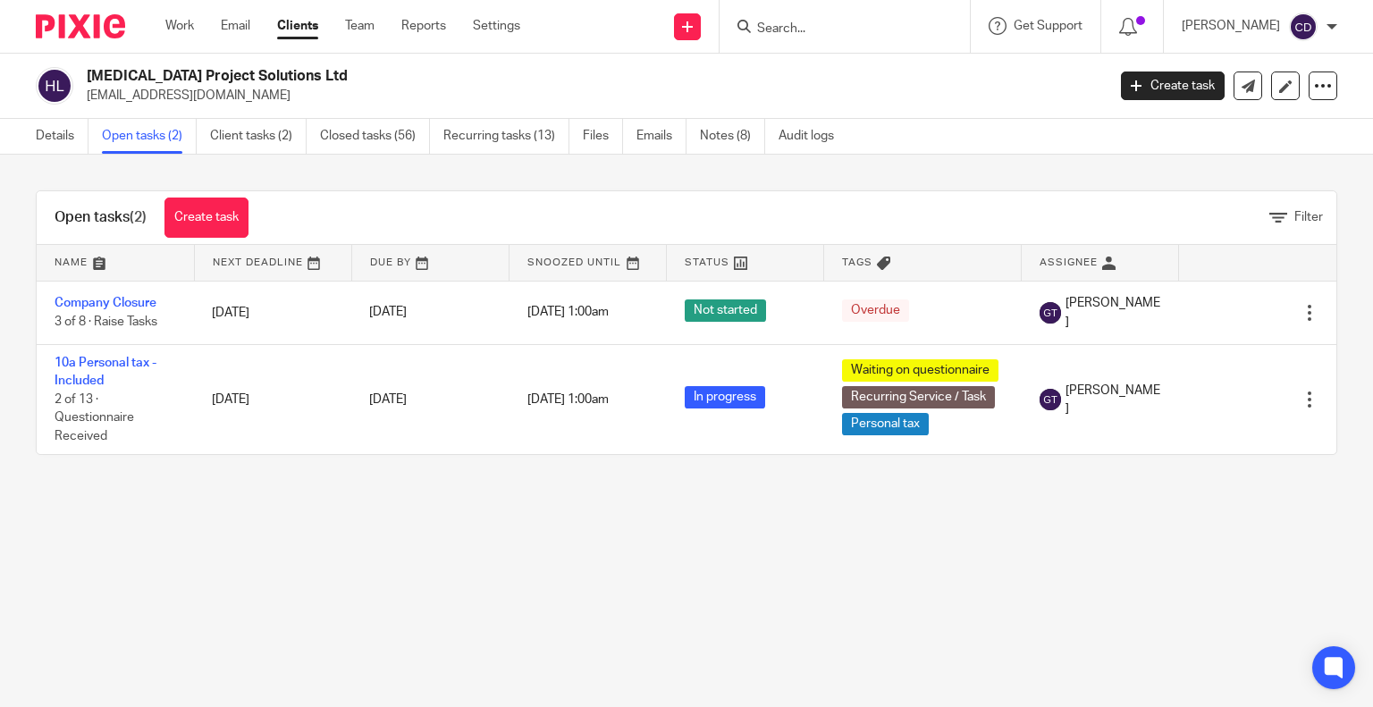
click at [120, 303] on link "Company Closure" at bounding box center [106, 303] width 102 height 13
